Goal: Task Accomplishment & Management: Use online tool/utility

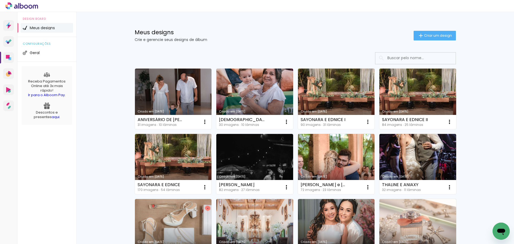
click at [226, 34] on h1 "Meus designs" at bounding box center [274, 32] width 279 height 6
click at [235, 46] on div "Meus designs Crie e gerencie seus designs de álbum Criar um design" at bounding box center [295, 29] width 348 height 35
click at [243, 46] on div "Meus designs Crie e gerencie seus designs de álbum Criar um design" at bounding box center [295, 29] width 348 height 35
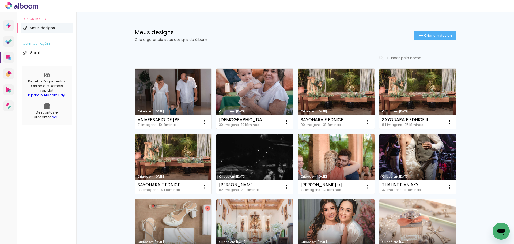
click at [245, 97] on link "Criado em [DATE]" at bounding box center [254, 99] width 77 height 61
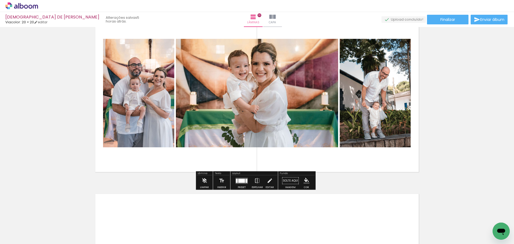
scroll to position [1650, 0]
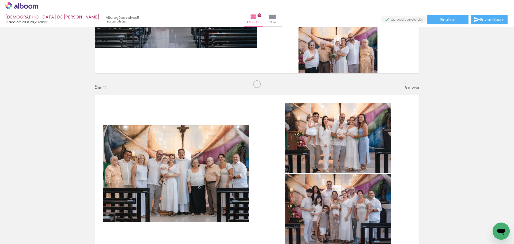
scroll to position [1195, 0]
